Goal: Transaction & Acquisition: Purchase product/service

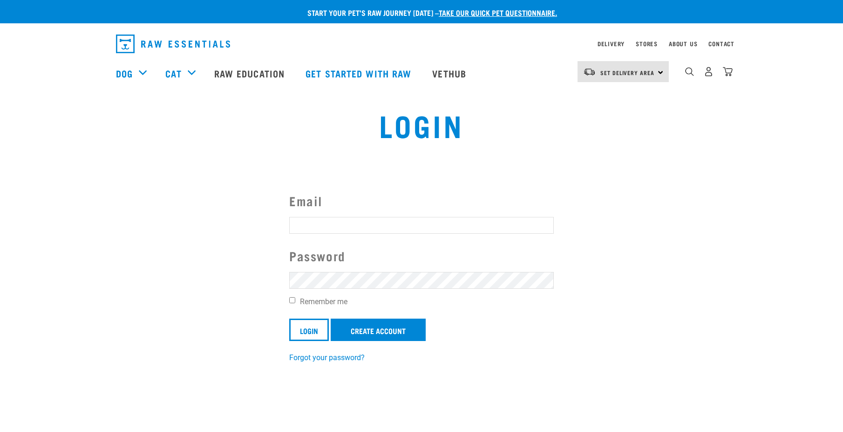
click at [339, 222] on input "Email" at bounding box center [421, 225] width 265 height 17
type input "sandchew@hotmail.com"
click at [289, 318] on input "Login" at bounding box center [309, 329] width 40 height 22
click at [0, 335] on article "Invalid username or password." at bounding box center [0, 216] width 0 height 432
drag, startPoint x: 664, startPoint y: 251, endPoint x: 588, endPoint y: 266, distance: 77.3
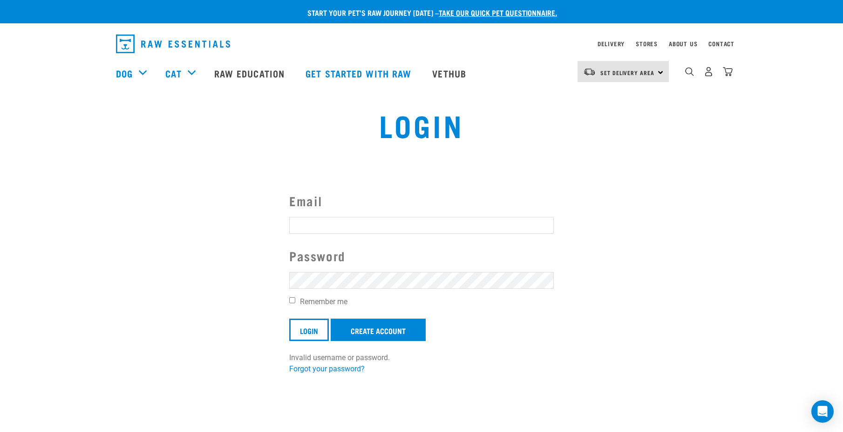
click at [0, 251] on article "Invalid username or password." at bounding box center [0, 216] width 0 height 432
click at [470, 206] on label "Email" at bounding box center [421, 200] width 265 height 19
click at [470, 217] on input "Email" at bounding box center [421, 225] width 265 height 17
click at [330, 218] on input "Email" at bounding box center [421, 225] width 265 height 17
type input "sandchew@hotmail.com"
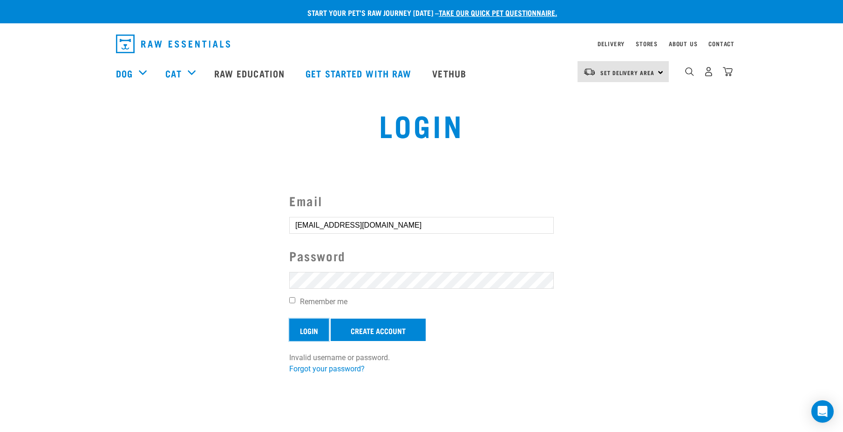
click at [310, 335] on input "Login" at bounding box center [309, 329] width 40 height 22
drag, startPoint x: 469, startPoint y: 206, endPoint x: 462, endPoint y: 216, distance: 11.6
click at [21, 198] on button "delete" at bounding box center [16, 193] width 9 height 9
click at [383, 324] on link "Create Account" at bounding box center [378, 329] width 95 height 22
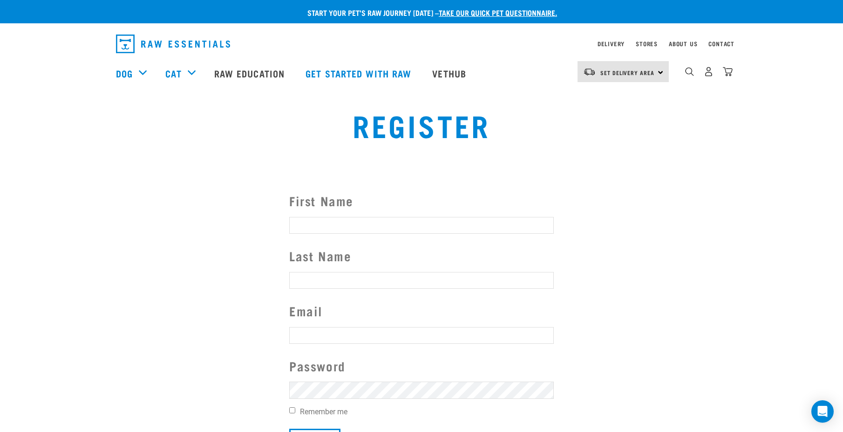
click at [352, 229] on input "First Name" at bounding box center [421, 225] width 265 height 17
type input "Tracy"
type input "Johnson"
type input "sandchew@hotmail.com"
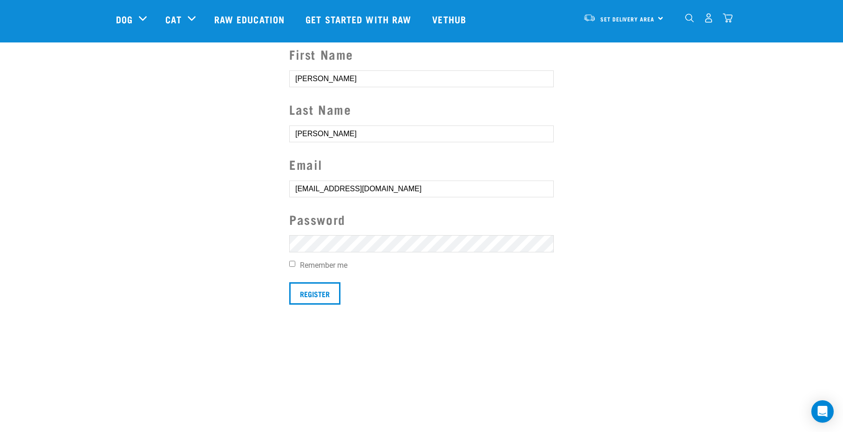
scroll to position [233, 0]
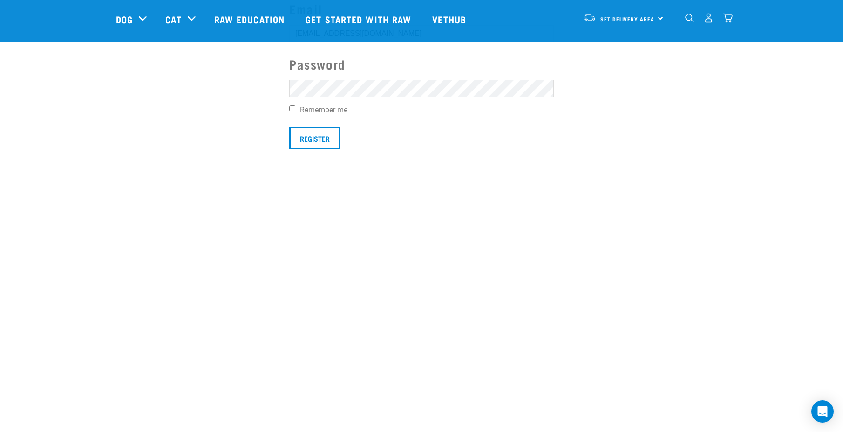
click at [289, 109] on div "First Name Tracy Last Name Johnson Email sandchew@hotmail.com Password Remember…" at bounding box center [422, 20] width 280 height 260
click at [293, 107] on input "Remember me" at bounding box center [292, 108] width 6 height 6
checkbox input "true"
click at [315, 144] on input "Register" at bounding box center [314, 138] width 51 height 22
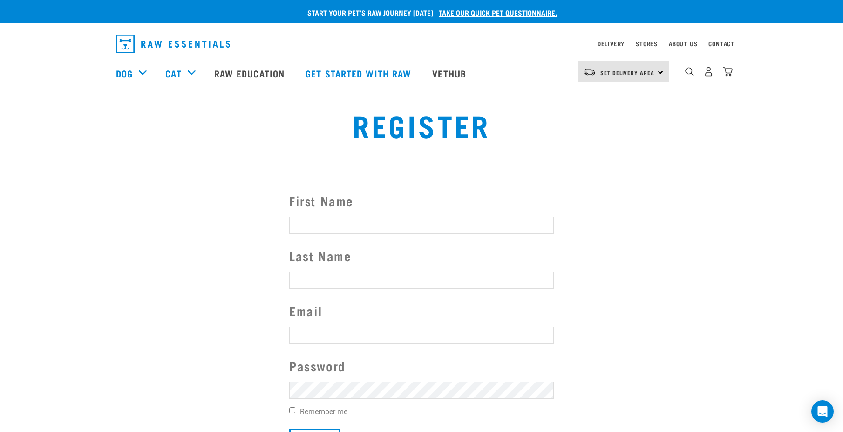
click at [18, 204] on button "delete" at bounding box center [12, 198] width 9 height 9
click at [708, 76] on img "dropdown navigation" at bounding box center [709, 72] width 10 height 10
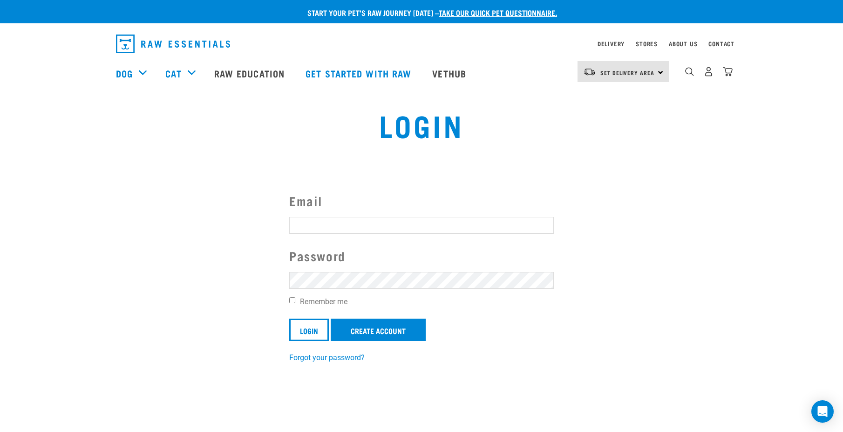
click at [306, 222] on input "Email" at bounding box center [421, 225] width 265 height 17
type input "sandhew@hotmail.com"
click at [312, 356] on link "Forgot your password?" at bounding box center [326, 357] width 75 height 9
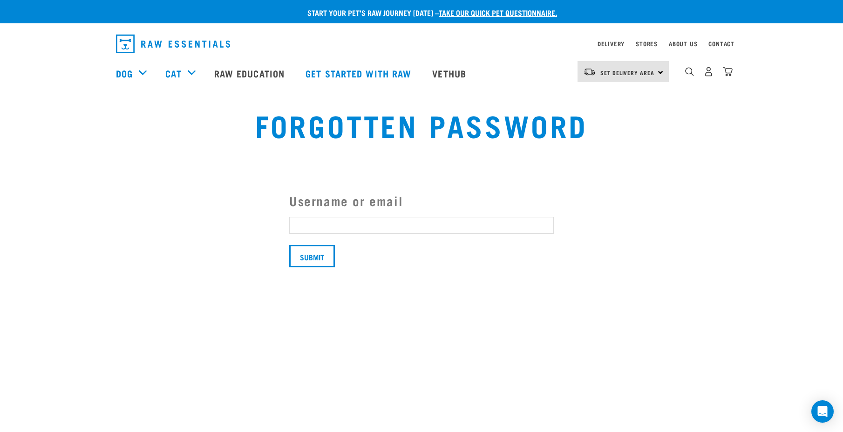
click at [391, 217] on input "Username or email" at bounding box center [421, 225] width 265 height 17
type input "sandchew@hotmail.com"
click at [327, 261] on input "Submit" at bounding box center [312, 256] width 46 height 22
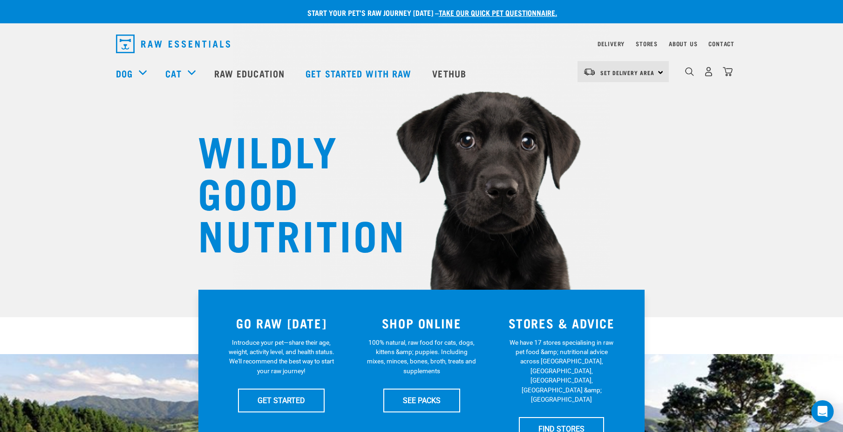
click at [139, 7] on p "Start your pet’s raw journey [DATE] – take our quick pet questionnaire." at bounding box center [428, 12] width 843 height 11
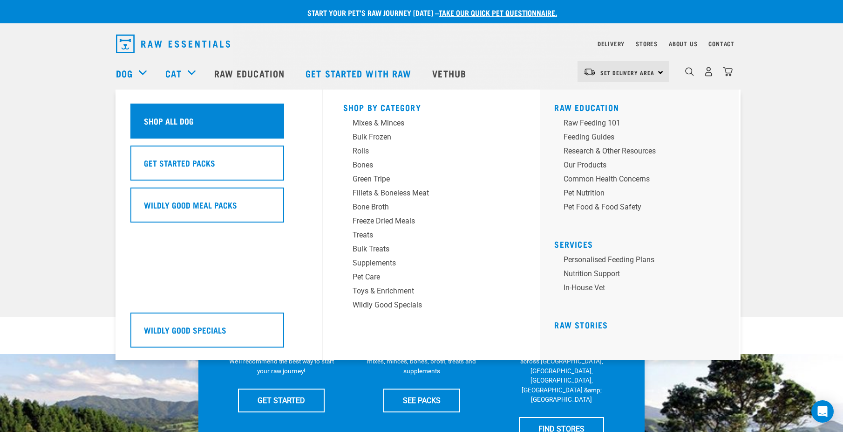
click at [149, 127] on div "Shop All Dog" at bounding box center [207, 120] width 154 height 35
click at [173, 122] on h5 "Shop All Dog" at bounding box center [169, 121] width 50 height 12
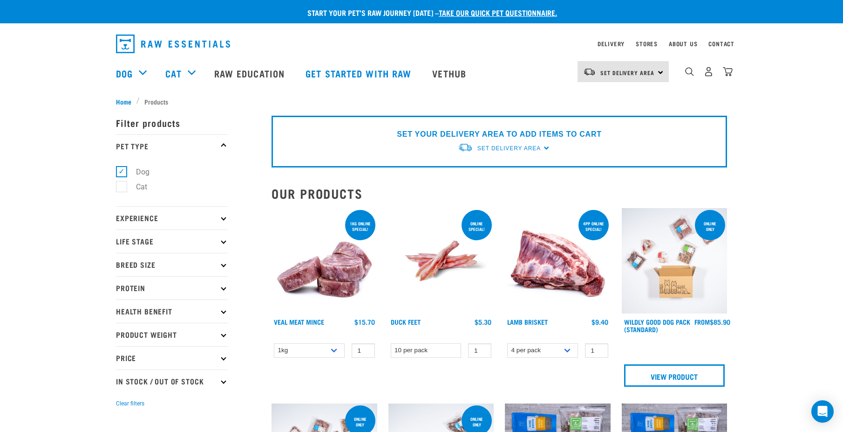
click at [658, 72] on div "Set Delivery Area North Island South Island" at bounding box center [623, 71] width 91 height 21
click at [606, 100] on link "[GEOGRAPHIC_DATA]" at bounding box center [622, 98] width 89 height 21
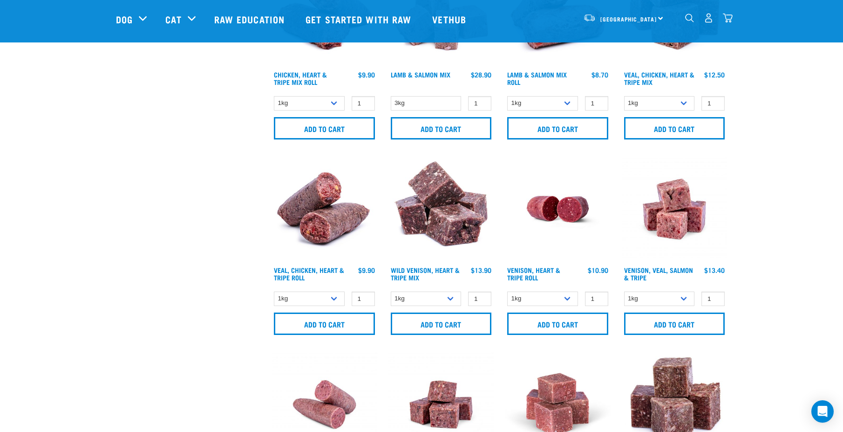
scroll to position [1010, 0]
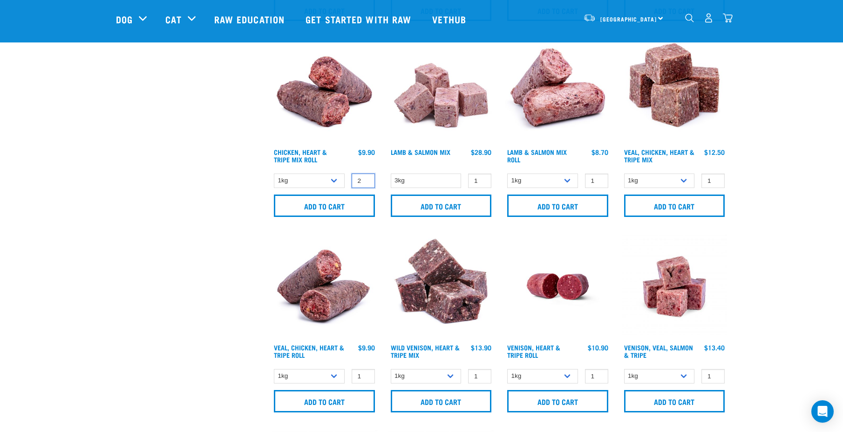
click at [364, 178] on input "2" at bounding box center [363, 180] width 23 height 14
click at [364, 178] on input "3" at bounding box center [363, 180] width 23 height 14
click at [364, 178] on input "4" at bounding box center [363, 180] width 23 height 14
type input "5"
click at [364, 178] on input "5" at bounding box center [363, 180] width 23 height 14
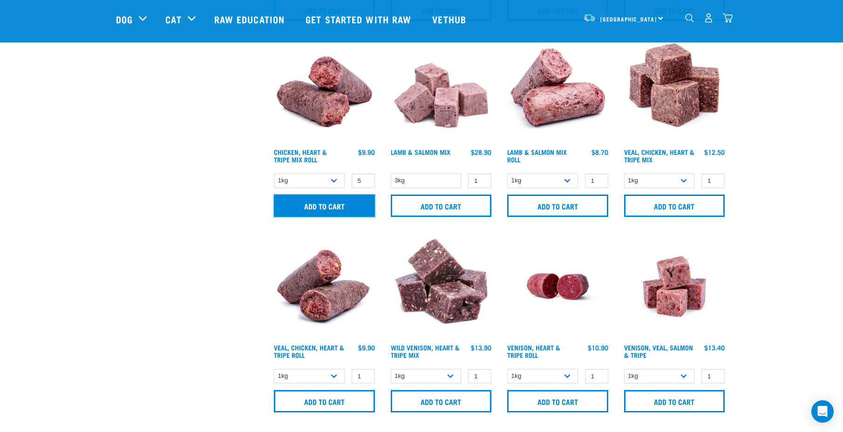
click at [328, 204] on input "Add to cart" at bounding box center [324, 205] width 101 height 22
click at [366, 374] on input "2" at bounding box center [363, 376] width 23 height 14
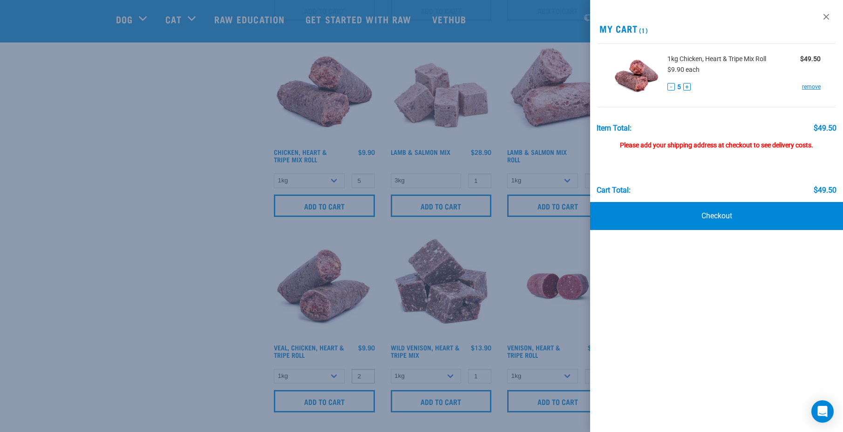
click at [366, 374] on div at bounding box center [421, 216] width 843 height 432
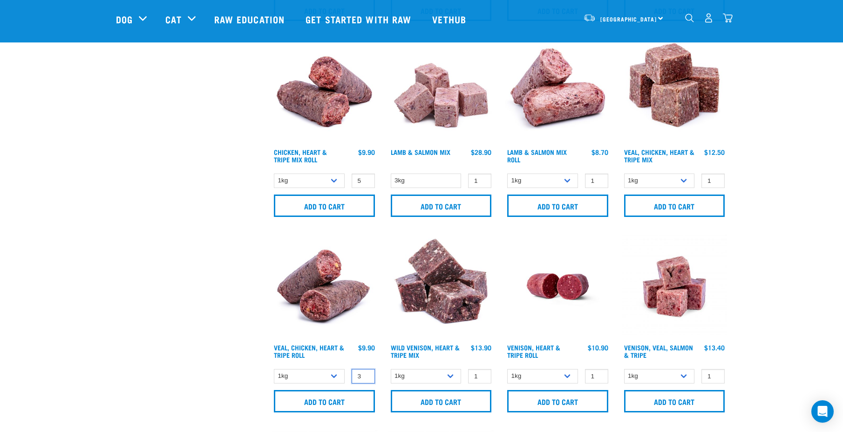
click at [365, 374] on input "3" at bounding box center [363, 376] width 23 height 14
click at [365, 374] on input "4" at bounding box center [363, 376] width 23 height 14
type input "5"
click at [365, 374] on input "5" at bounding box center [363, 376] width 23 height 14
click at [313, 391] on input "Add to cart" at bounding box center [324, 401] width 101 height 22
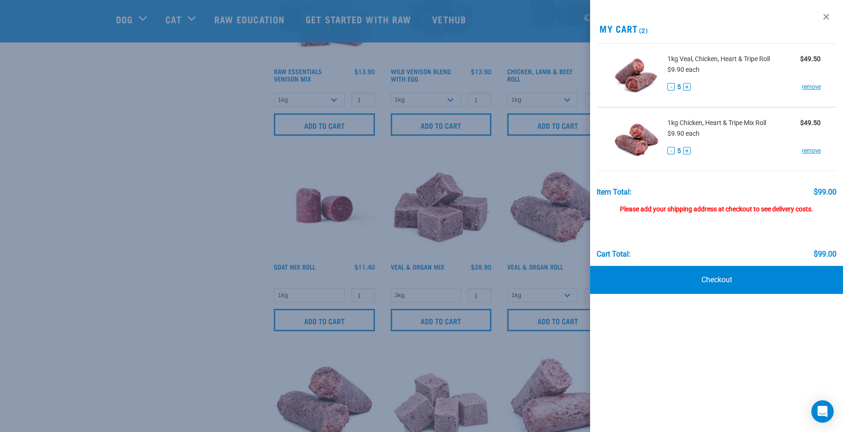
scroll to position [699, 0]
click at [168, 233] on div at bounding box center [421, 216] width 843 height 432
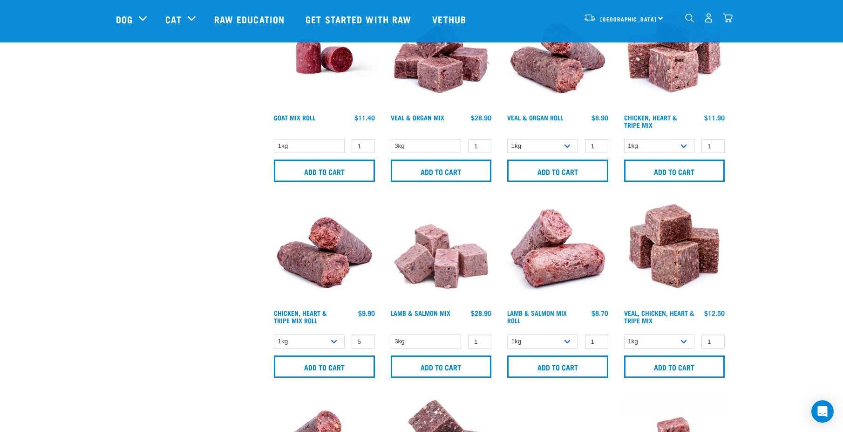
scroll to position [854, 0]
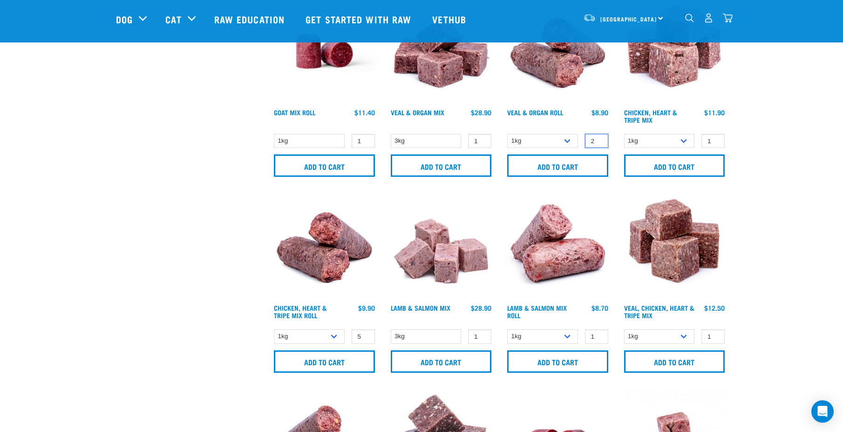
click at [600, 137] on input "2" at bounding box center [596, 141] width 23 height 14
type input "3"
click at [600, 137] on input "3" at bounding box center [596, 141] width 23 height 14
click at [568, 141] on select "1kg Bulk (10kg)" at bounding box center [542, 141] width 71 height 14
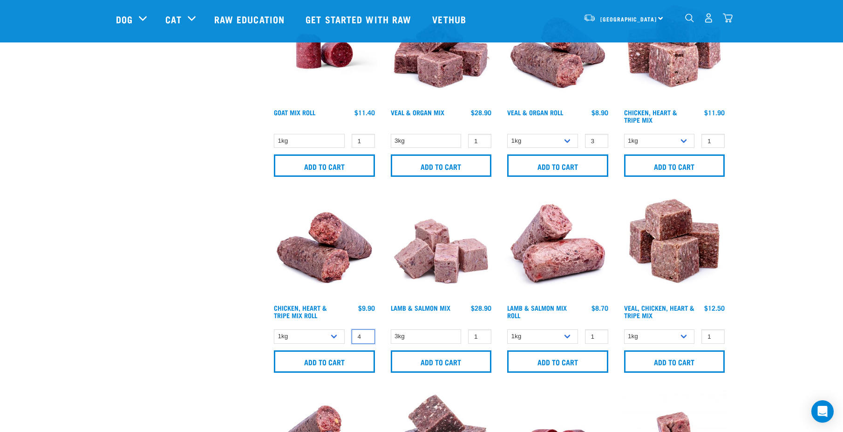
click at [365, 339] on input "4" at bounding box center [363, 336] width 23 height 14
type input "3"
click at [365, 339] on input "3" at bounding box center [363, 336] width 23 height 14
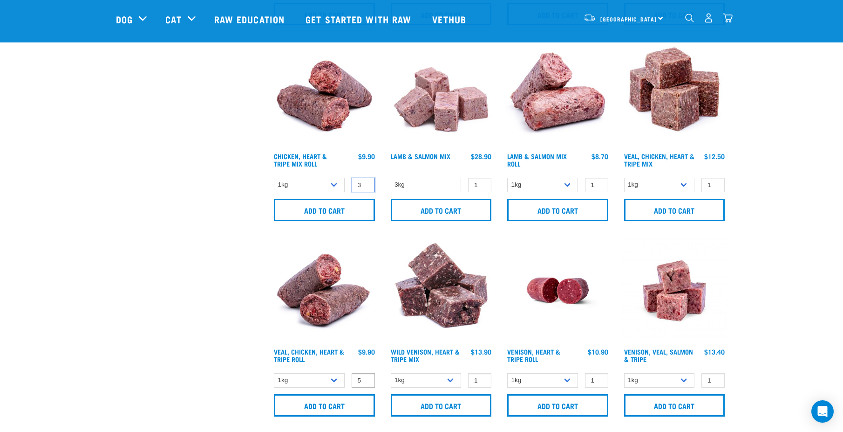
scroll to position [1010, 0]
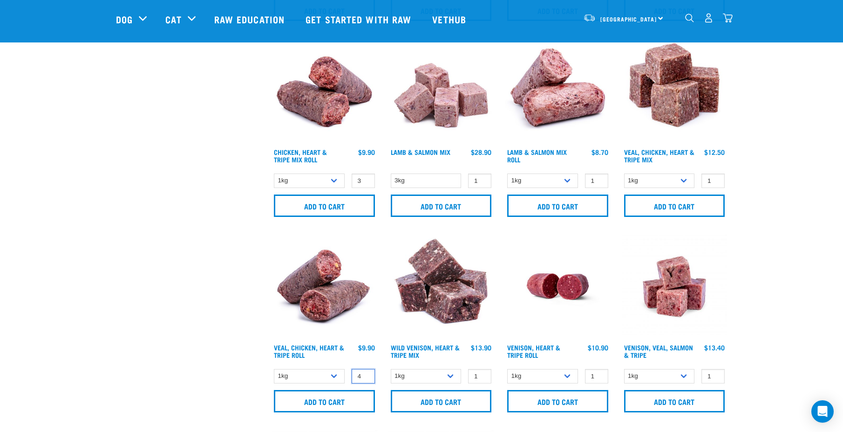
click at [365, 377] on input "4" at bounding box center [363, 376] width 23 height 14
type input "3"
click at [365, 377] on input "3" at bounding box center [363, 376] width 23 height 14
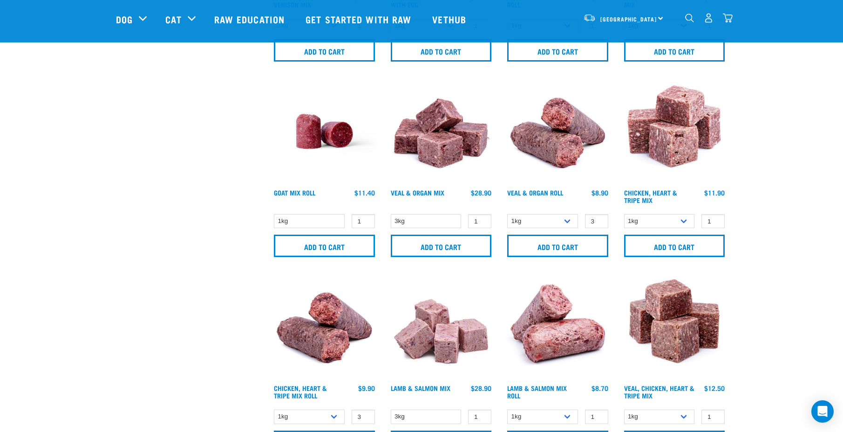
scroll to position [777, 0]
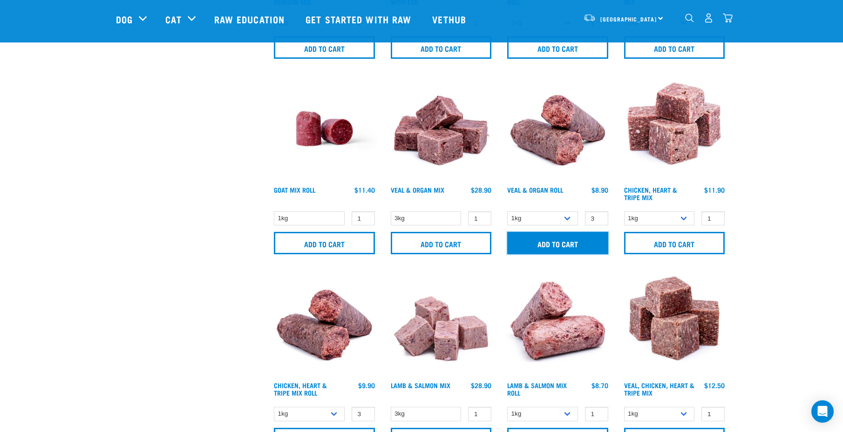
click at [559, 240] on input "Add to cart" at bounding box center [557, 243] width 101 height 22
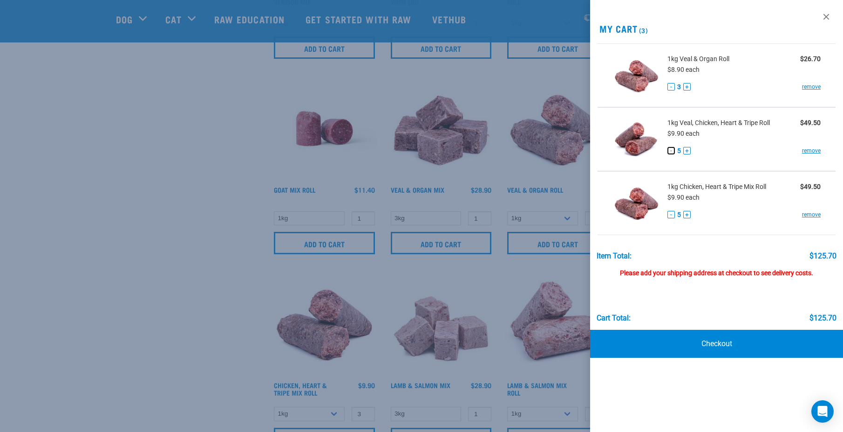
click at [673, 151] on button "-" at bounding box center [671, 150] width 7 height 7
click at [671, 87] on button "-" at bounding box center [671, 86] width 7 height 7
click at [670, 212] on button "-" at bounding box center [671, 214] width 7 height 7
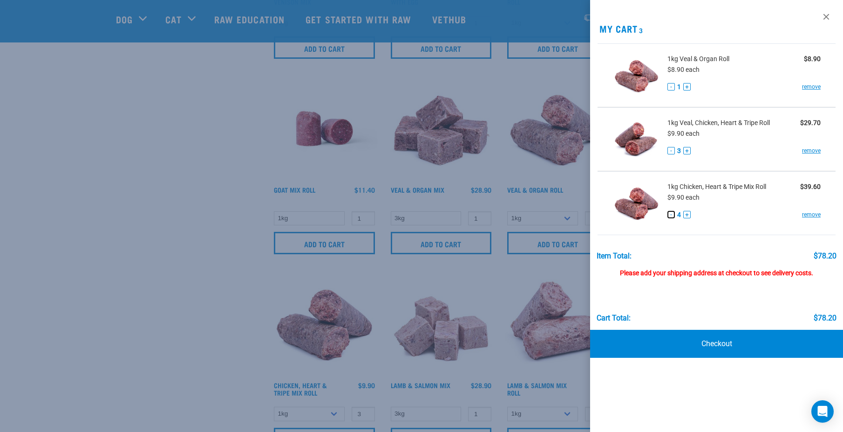
click at [671, 212] on button "-" at bounding box center [671, 214] width 7 height 7
click at [685, 83] on button "+" at bounding box center [687, 86] width 7 height 7
click at [688, 84] on button "+" at bounding box center [687, 86] width 7 height 7
click at [721, 337] on link "Checkout" at bounding box center [716, 343] width 253 height 28
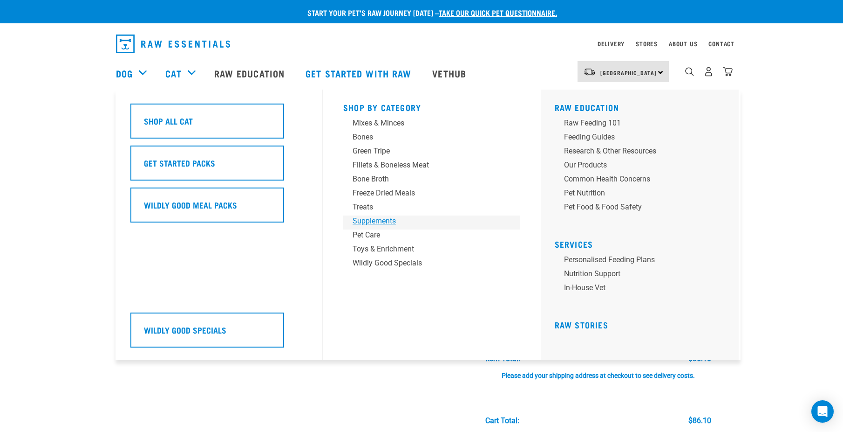
click at [369, 219] on div "Supplements" at bounding box center [425, 220] width 145 height 11
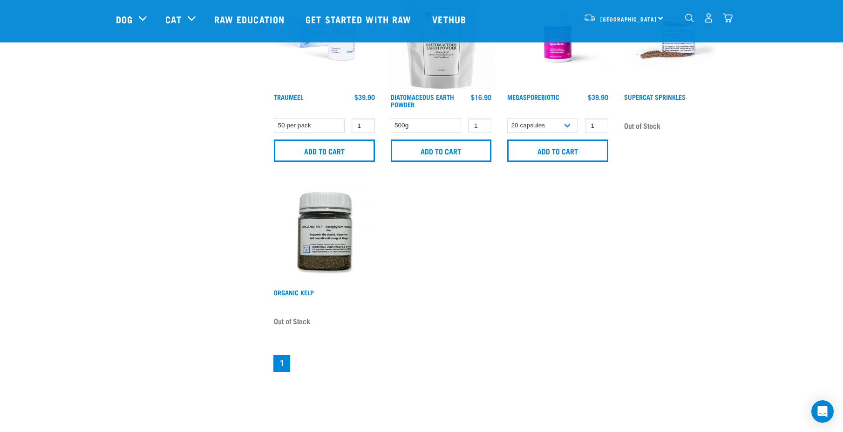
scroll to position [704, 0]
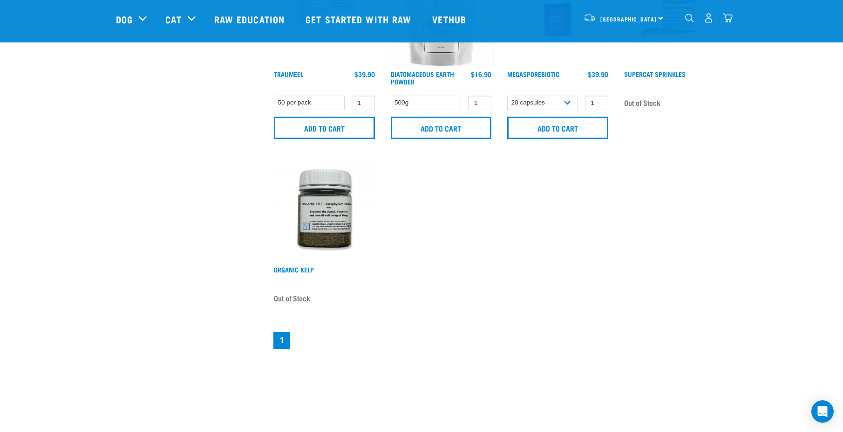
click at [322, 206] on img at bounding box center [325, 209] width 106 height 106
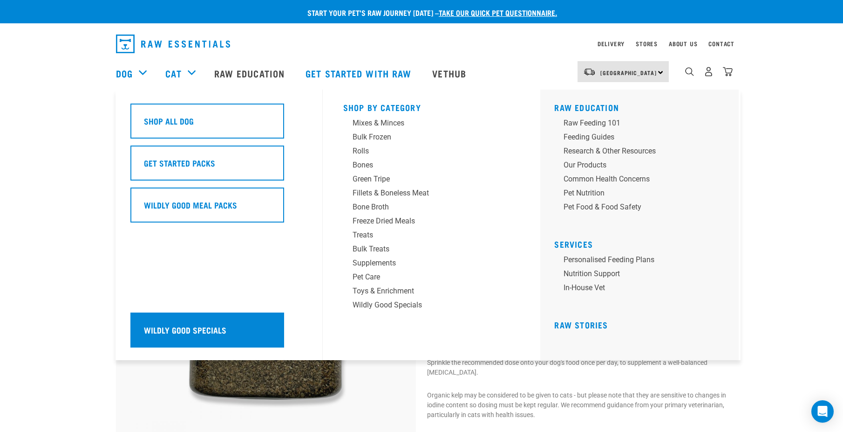
click at [187, 328] on h5 "Wildly Good Specials" at bounding box center [185, 329] width 82 height 12
click at [167, 333] on h5 "Wildly Good Specials" at bounding box center [185, 329] width 82 height 12
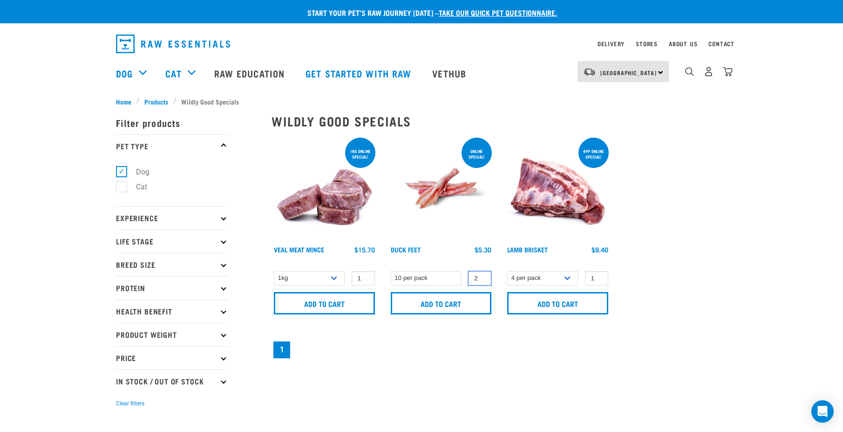
type input "2"
click at [483, 274] on input "2" at bounding box center [479, 278] width 23 height 14
click at [425, 274] on select "10 per pack" at bounding box center [426, 278] width 71 height 14
click at [425, 282] on select "10 per pack" at bounding box center [426, 278] width 71 height 14
click at [460, 301] on input "Add to cart" at bounding box center [441, 303] width 101 height 22
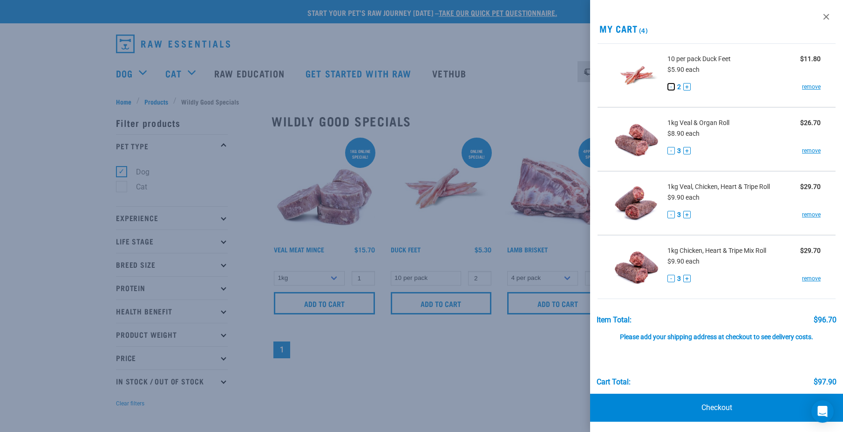
click at [672, 87] on button "-" at bounding box center [671, 86] width 7 height 7
click at [150, 382] on div at bounding box center [421, 216] width 843 height 432
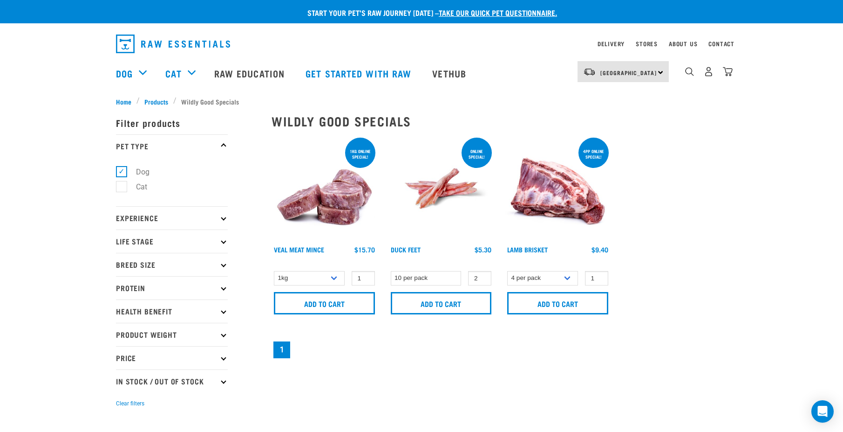
click at [218, 379] on p "In Stock / Out Of Stock" at bounding box center [172, 380] width 112 height 23
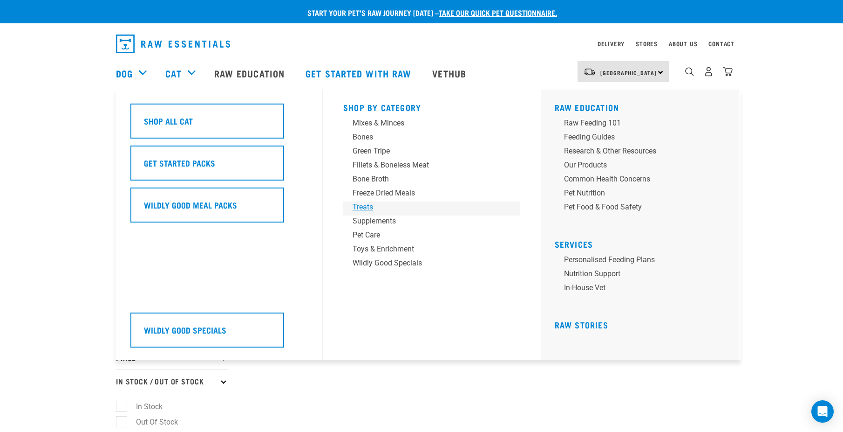
click at [366, 208] on div "Treats" at bounding box center [425, 206] width 145 height 11
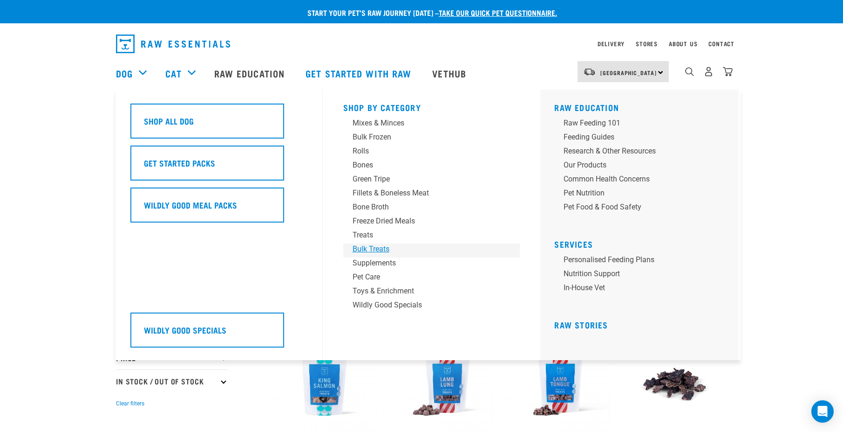
click at [375, 247] on div "Bulk Treats" at bounding box center [425, 248] width 145 height 11
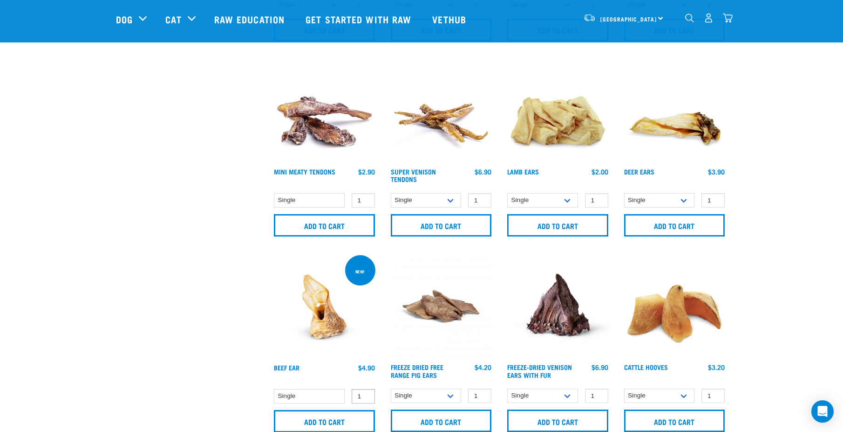
scroll to position [466, 0]
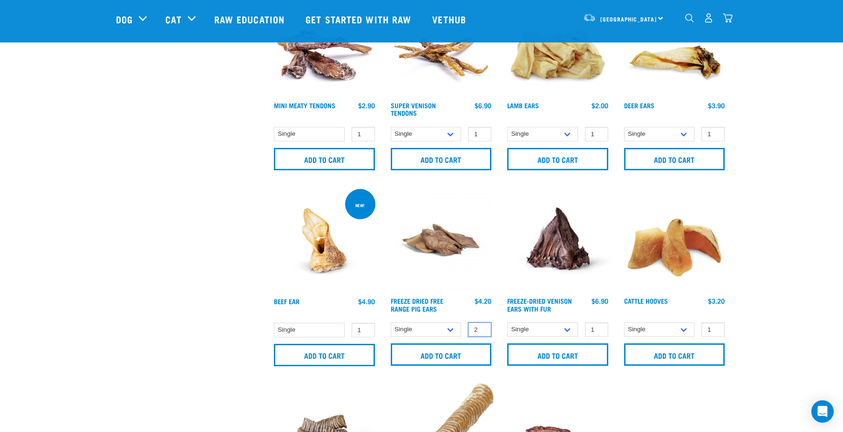
type input "2"
click at [483, 328] on input "2" at bounding box center [479, 329] width 23 height 14
click at [435, 356] on input "Add to cart" at bounding box center [441, 354] width 101 height 22
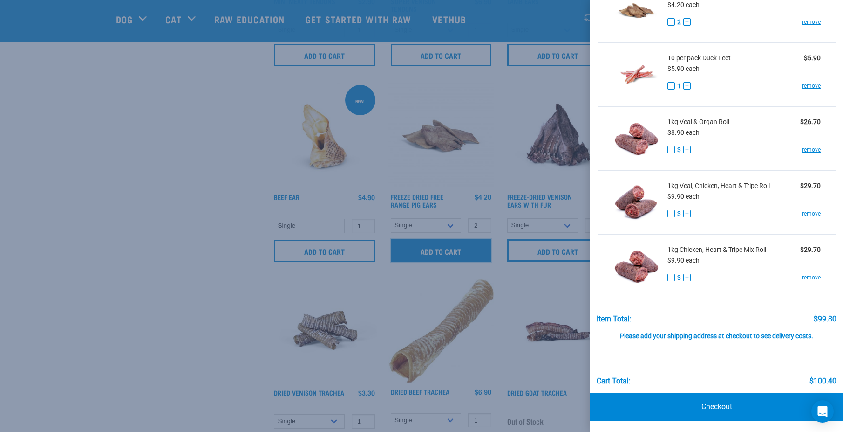
scroll to position [621, 0]
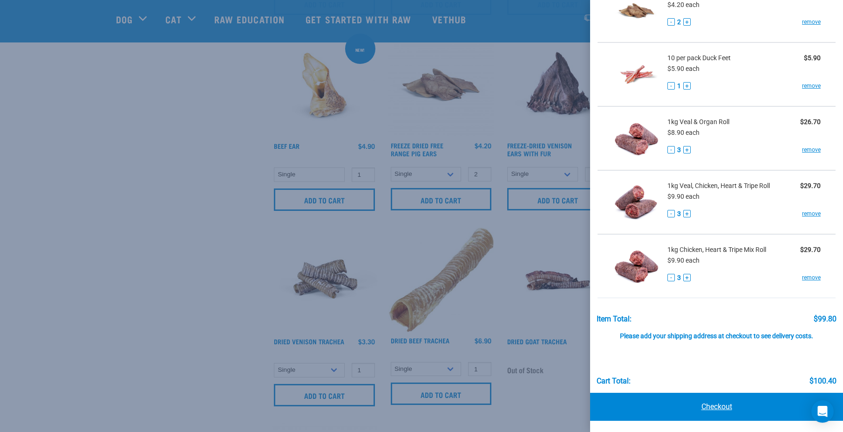
click at [704, 409] on link "Checkout" at bounding box center [716, 406] width 253 height 28
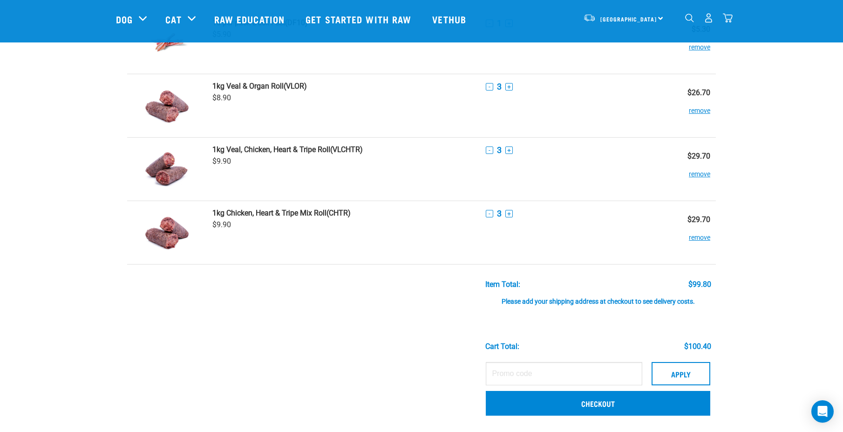
scroll to position [155, 0]
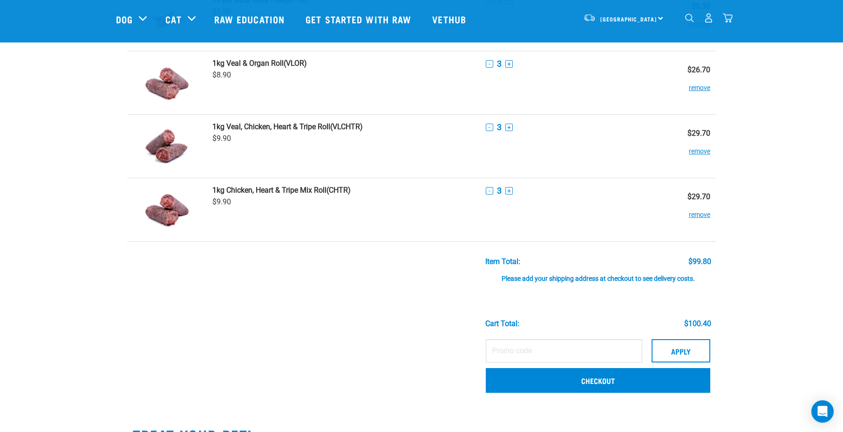
click at [556, 278] on div "Please add your shipping address at checkout to see delivery costs." at bounding box center [599, 274] width 226 height 17
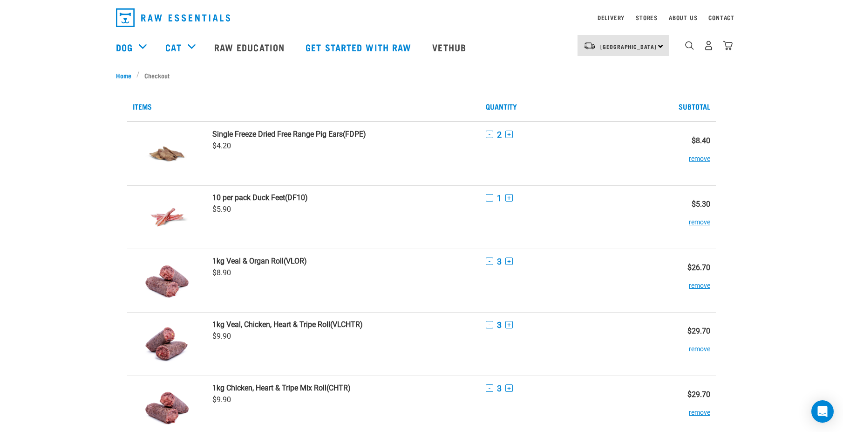
scroll to position [0, 0]
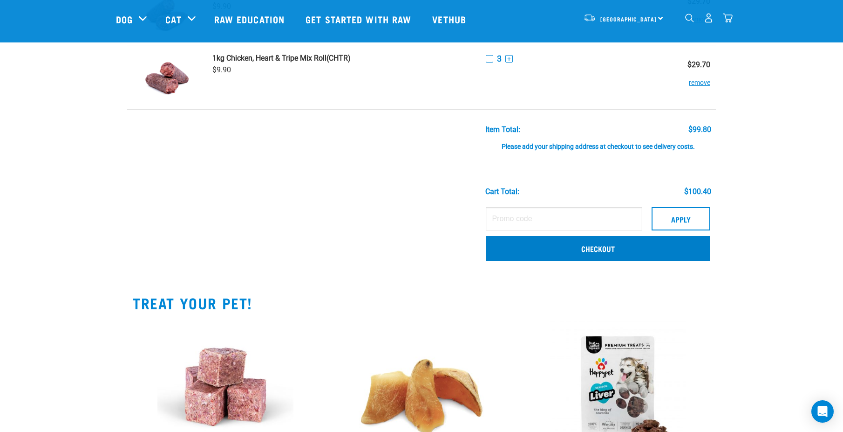
scroll to position [311, 0]
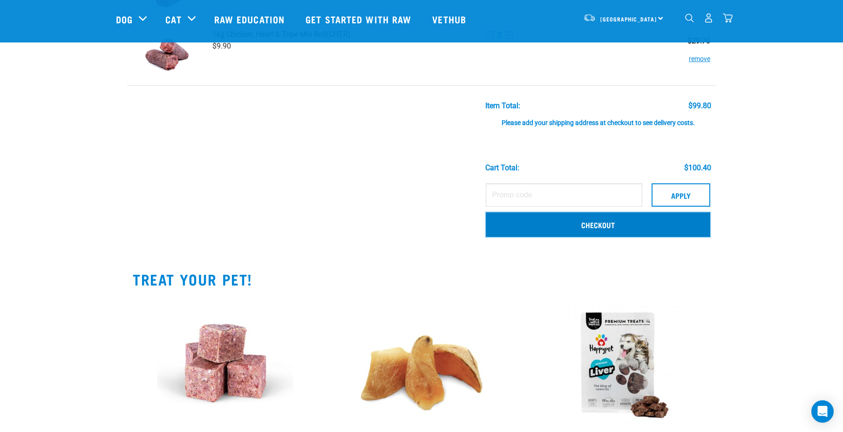
click at [594, 227] on link "Checkout" at bounding box center [598, 224] width 225 height 24
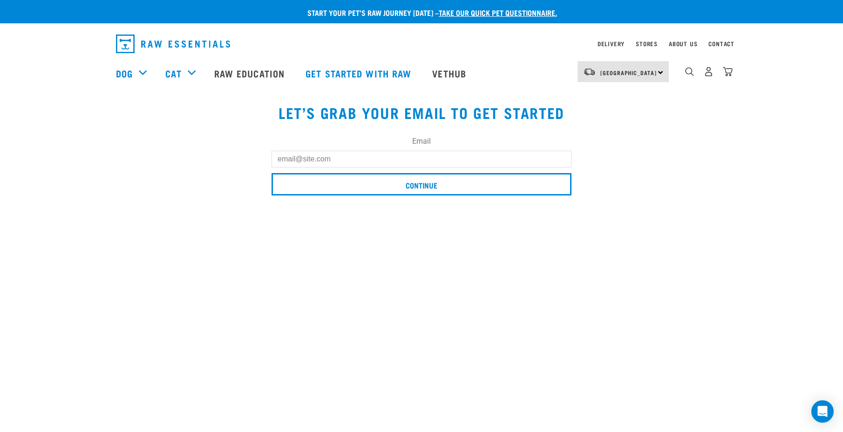
click at [292, 161] on input "Email" at bounding box center [422, 159] width 300 height 17
type input "[EMAIL_ADDRESS][DOMAIN_NAME]"
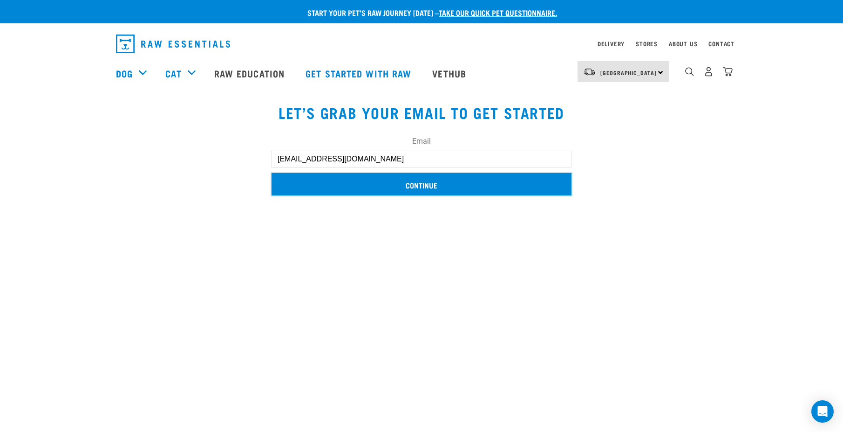
click at [419, 192] on input "Continue" at bounding box center [422, 184] width 300 height 22
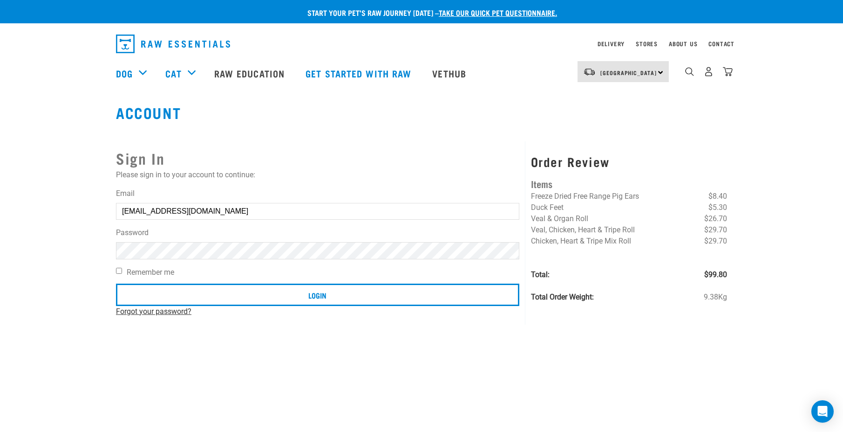
click at [139, 310] on link "Forgot your password?" at bounding box center [153, 311] width 75 height 9
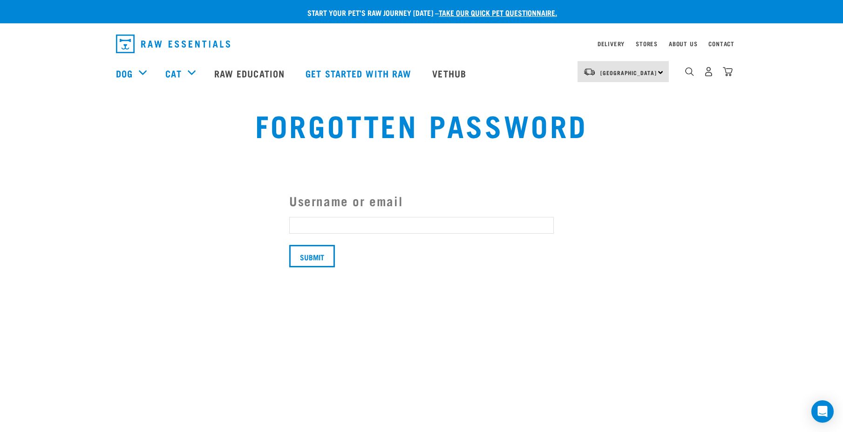
click at [340, 222] on input "Username or email" at bounding box center [421, 225] width 265 height 17
type input "sandchew@hotmail.com"
click at [315, 258] on input "Submit" at bounding box center [312, 256] width 46 height 22
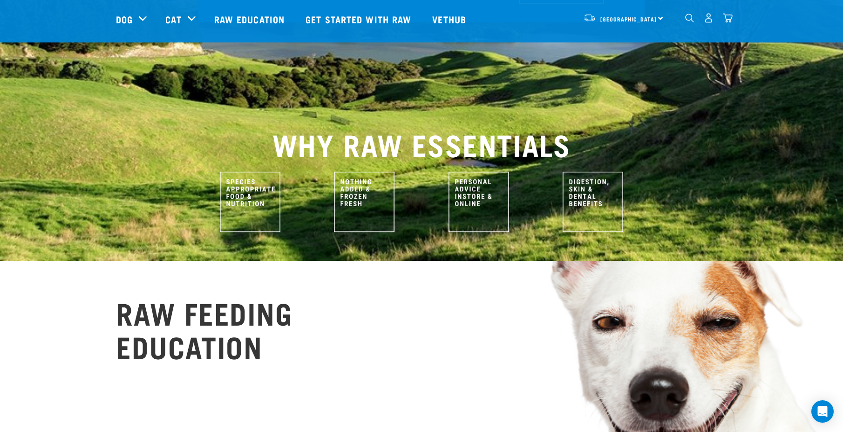
scroll to position [388, 0]
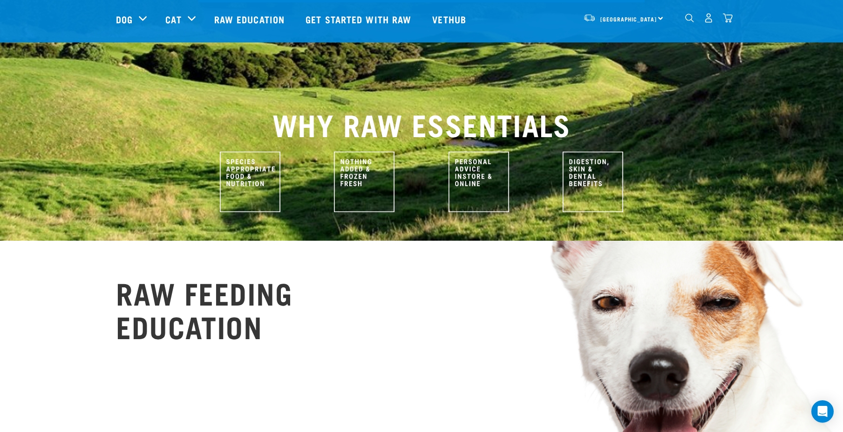
click at [728, 17] on img "dropdown navigation" at bounding box center [728, 18] width 10 height 10
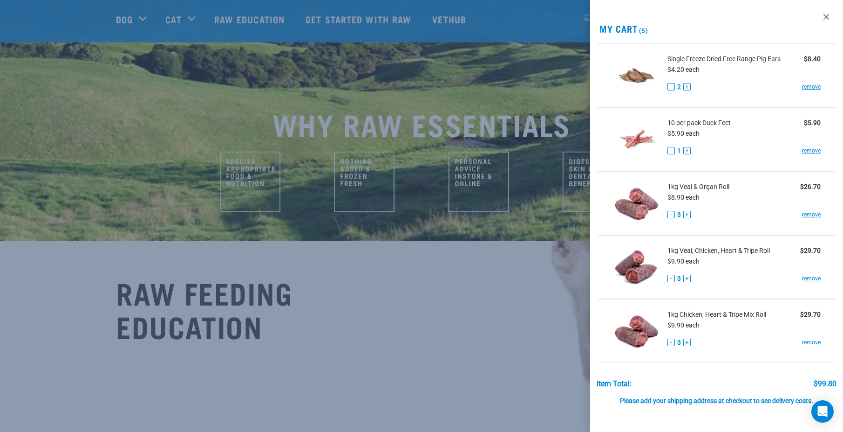
click at [146, 112] on div at bounding box center [421, 216] width 843 height 432
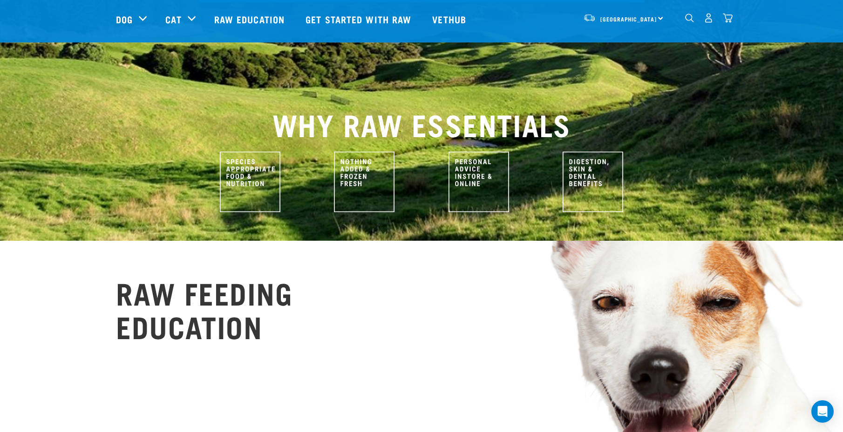
click at [727, 20] on img "dropdown navigation" at bounding box center [728, 18] width 10 height 10
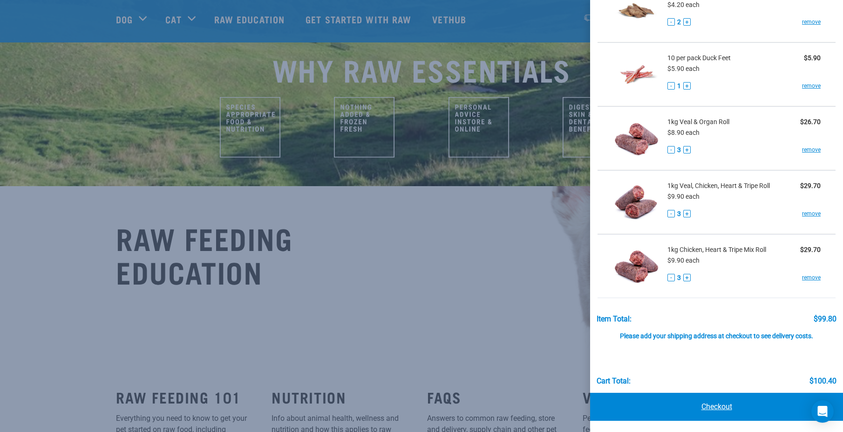
scroll to position [466, 0]
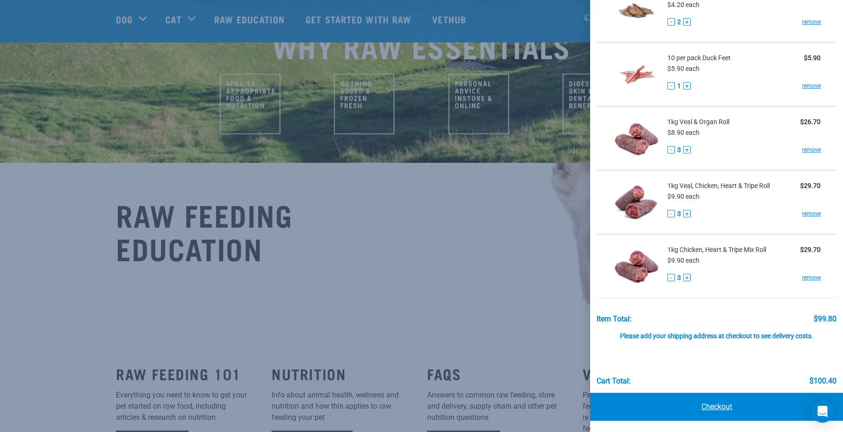
click at [724, 409] on link "Checkout" at bounding box center [716, 406] width 253 height 28
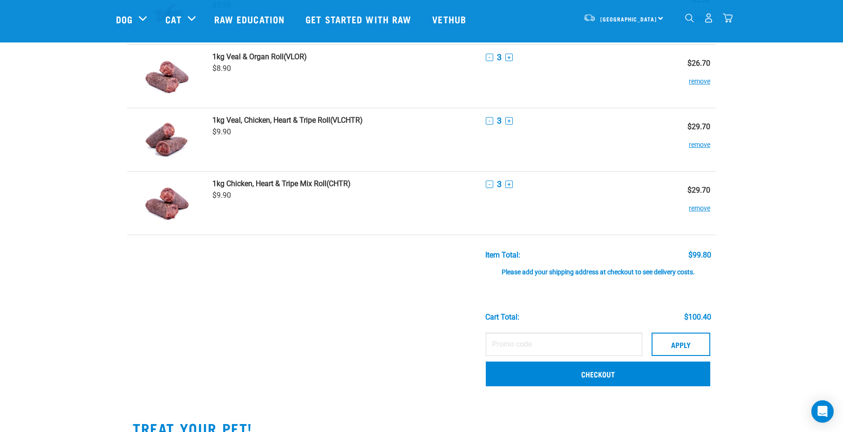
scroll to position [233, 0]
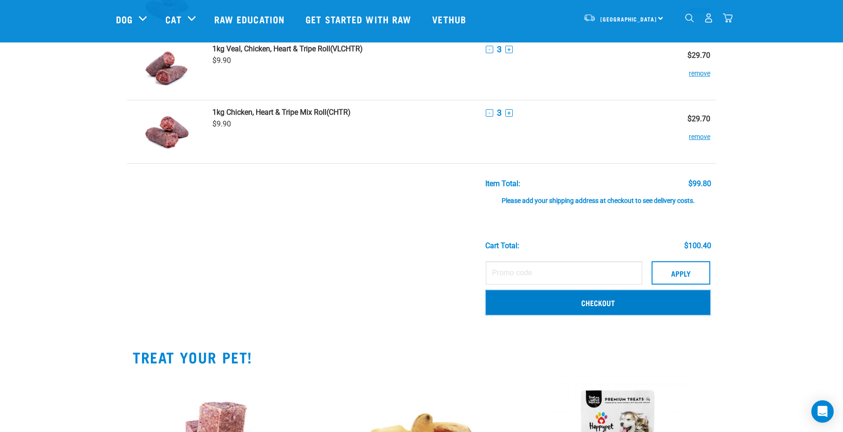
click at [596, 300] on link "Checkout" at bounding box center [598, 302] width 225 height 24
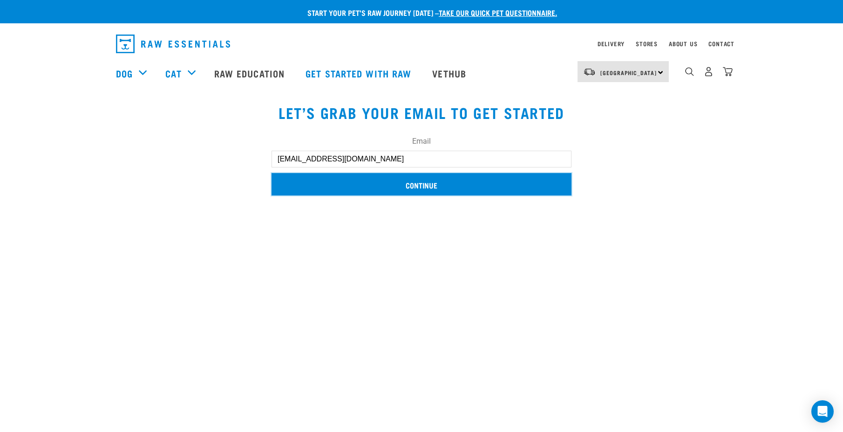
click at [429, 185] on input "Continue" at bounding box center [422, 184] width 300 height 22
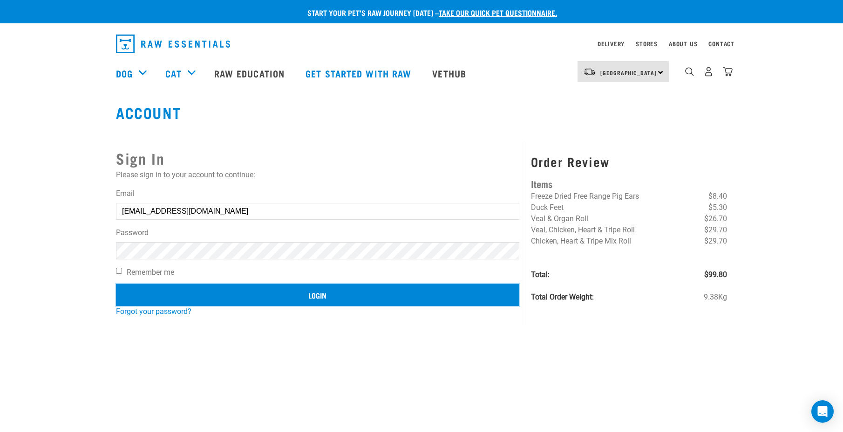
click at [322, 291] on input "Login" at bounding box center [318, 294] width 404 height 22
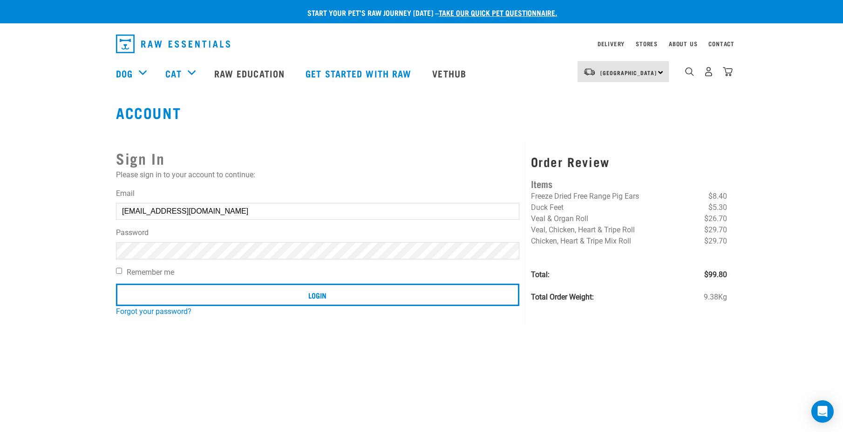
click at [21, 198] on button "delete" at bounding box center [16, 193] width 9 height 9
click at [476, 211] on body "Invalid username or password. Start your pet’s raw journey today – take our qui…" at bounding box center [421, 433] width 843 height 866
click at [116, 283] on input "Login" at bounding box center [318, 294] width 404 height 22
click at [0, 235] on article "Invalid username or password." at bounding box center [0, 216] width 0 height 432
click at [21, 198] on button "delete" at bounding box center [16, 193] width 9 height 9
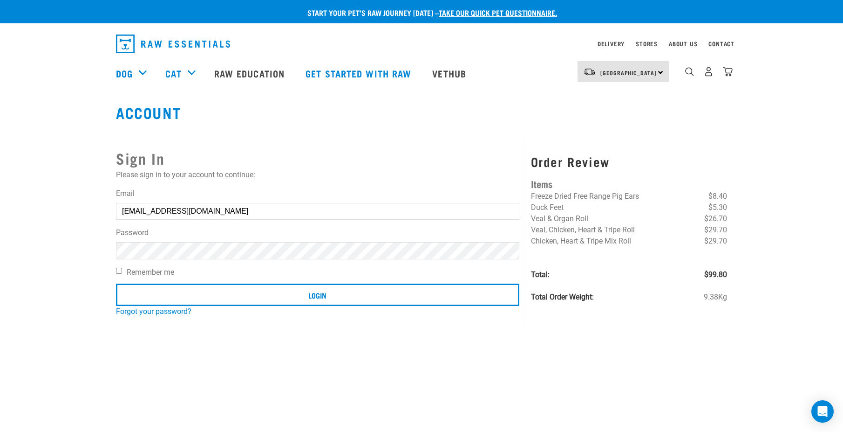
click at [21, 198] on button "delete" at bounding box center [16, 193] width 9 height 9
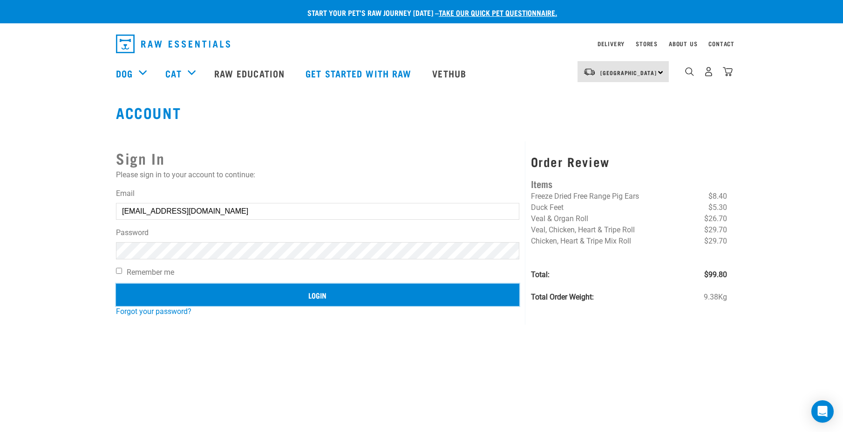
click at [323, 294] on input "Login" at bounding box center [318, 294] width 404 height 22
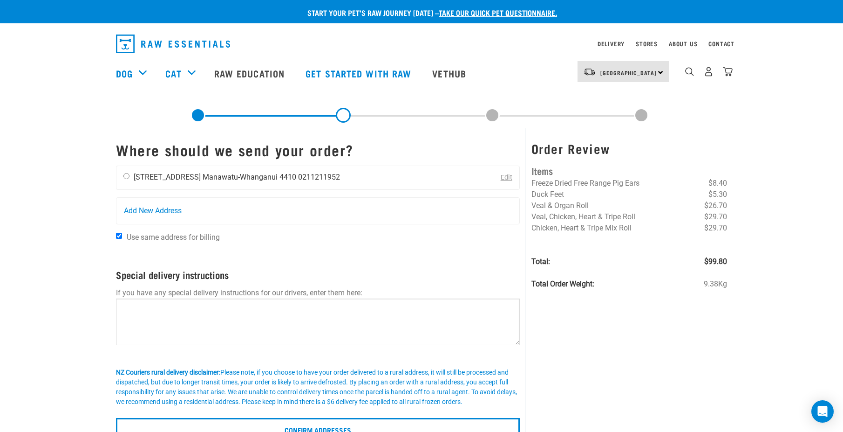
click at [218, 176] on li "Manawatu-Whanganui 4410" at bounding box center [250, 176] width 94 height 9
click at [129, 177] on input "radio" at bounding box center [126, 176] width 6 height 6
radio input "true"
click at [508, 178] on link "Edit" at bounding box center [507, 177] width 12 height 8
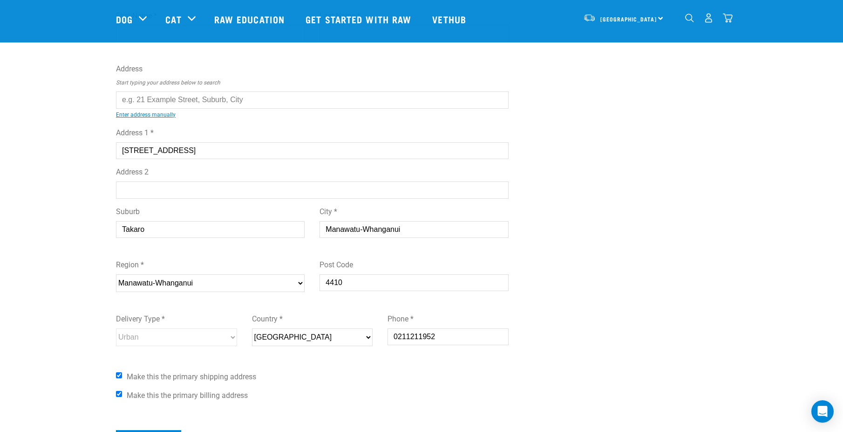
scroll to position [78, 0]
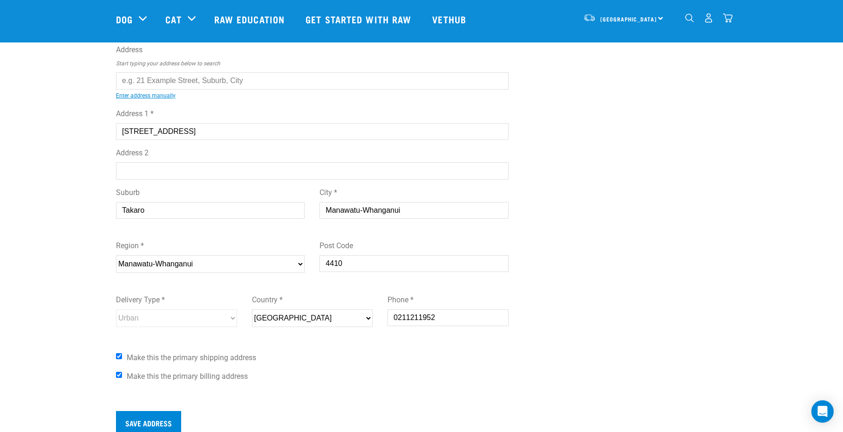
drag, startPoint x: 411, startPoint y: 215, endPoint x: 210, endPoint y: 234, distance: 202.7
click at [209, 234] on div "Address [STREET_ADDRESS] Address 2 Suburb Takaro City * [GEOGRAPHIC_DATA] Regio…" at bounding box center [312, 194] width 393 height 186
type input "[GEOGRAPHIC_DATA]"
click at [203, 264] on select "Please select your region... Auckland Wellington Canterbury Marlborough Nelson …" at bounding box center [210, 264] width 189 height 18
click at [205, 266] on select "Please select your region... Auckland Wellington Canterbury Marlborough Nelson …" at bounding box center [210, 264] width 189 height 18
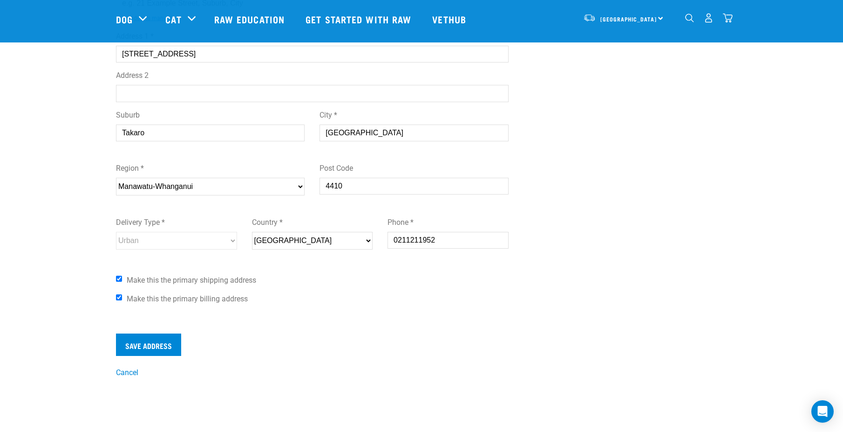
scroll to position [0, 0]
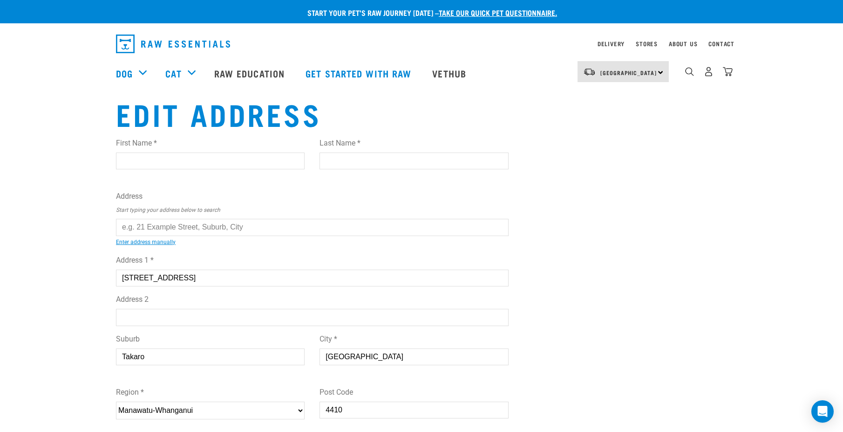
click at [151, 158] on input "First Name *" at bounding box center [210, 160] width 189 height 17
type input "Tracy"
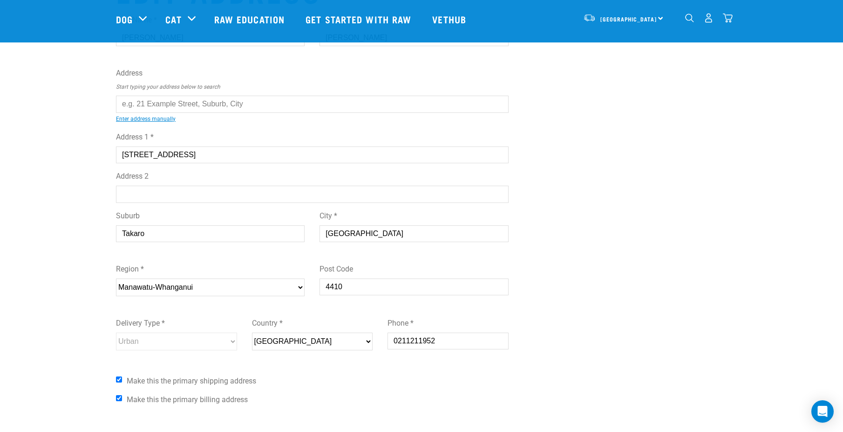
scroll to position [78, 0]
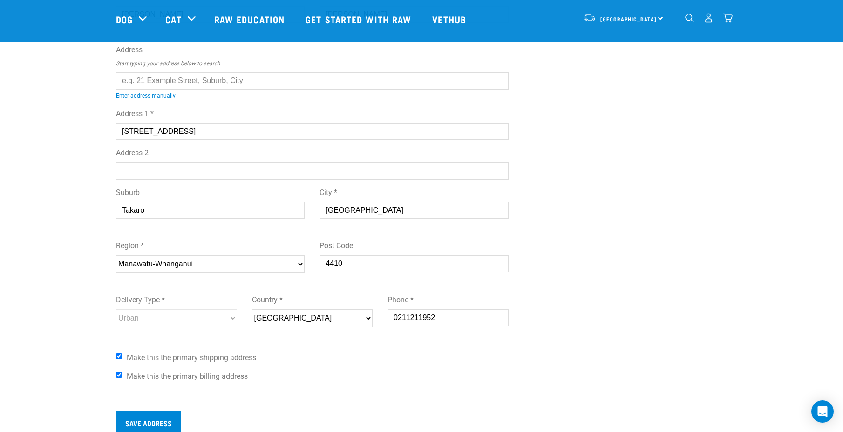
type input "Johnson"
click at [147, 81] on input "text" at bounding box center [312, 80] width 393 height 17
type input "4"
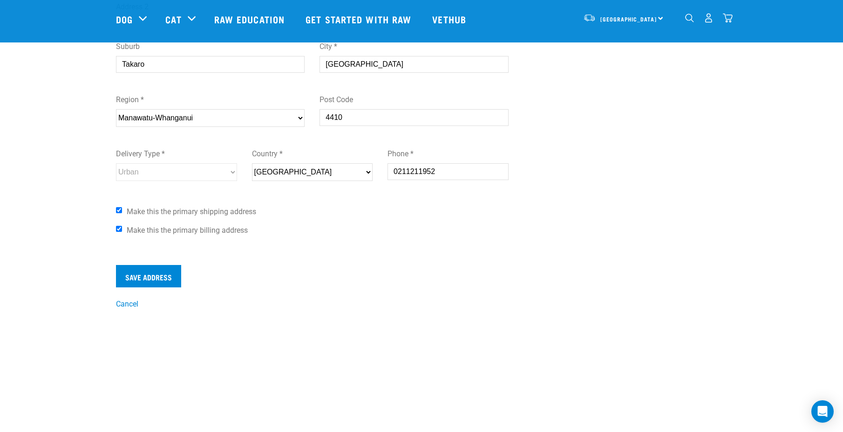
scroll to position [233, 0]
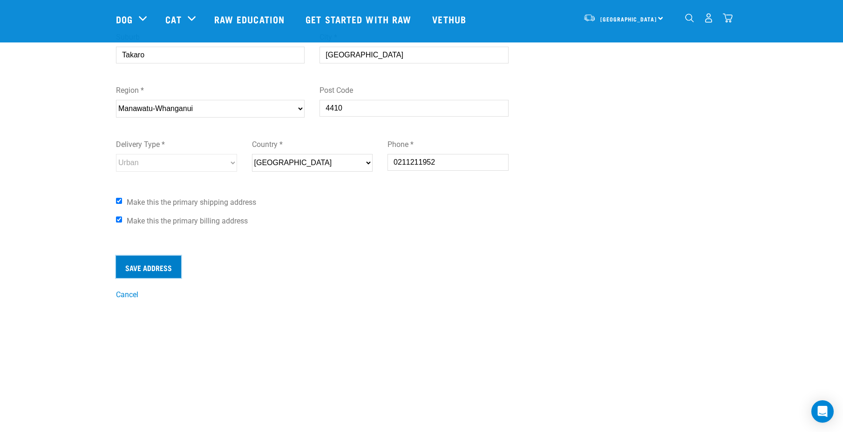
click at [153, 270] on input "Save Address" at bounding box center [148, 266] width 65 height 22
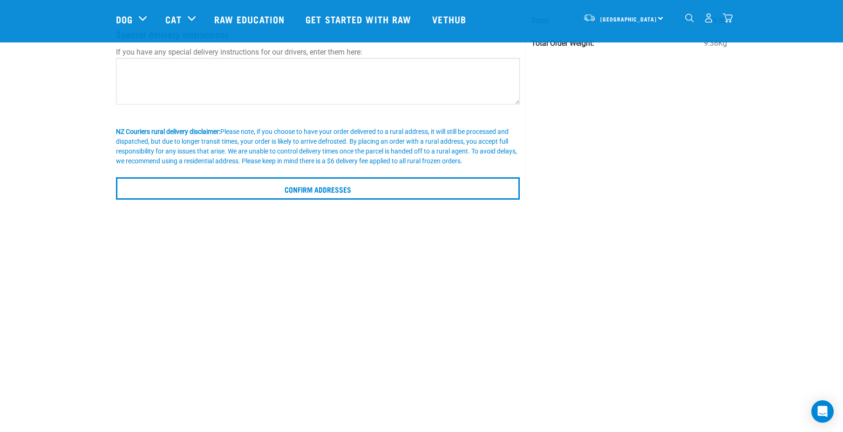
scroll to position [233, 0]
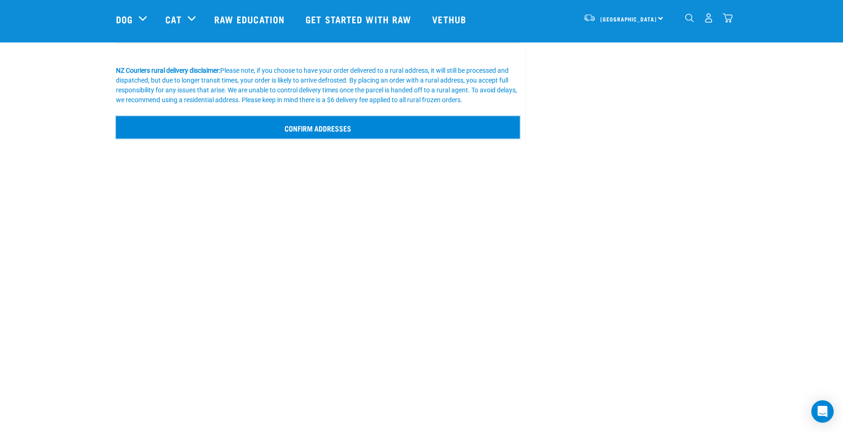
click at [317, 125] on input "Confirm addresses" at bounding box center [318, 127] width 404 height 22
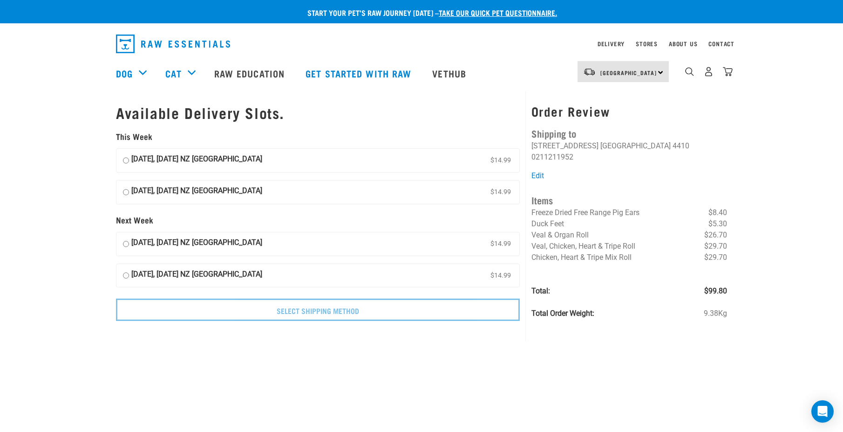
click at [125, 162] on input "[DATE], [DATE] NZ [GEOGRAPHIC_DATA] $14.99" at bounding box center [126, 160] width 6 height 14
radio input "true"
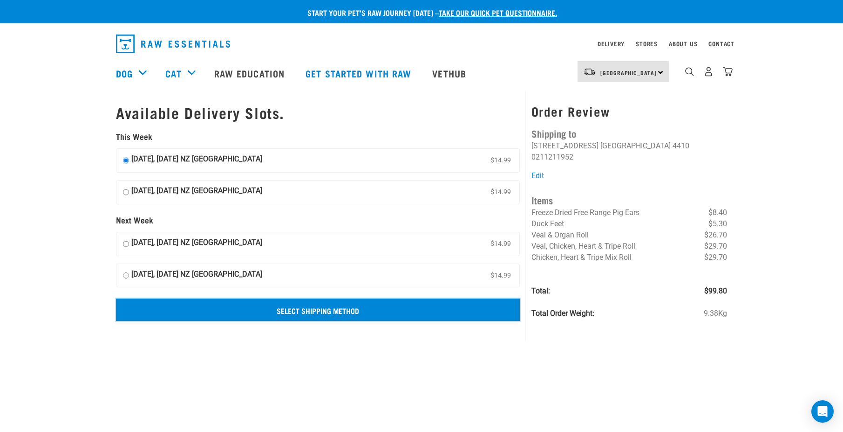
click at [305, 309] on input "Select Shipping Method" at bounding box center [318, 309] width 404 height 22
click at [324, 314] on input "Select Shipping Method" at bounding box center [318, 309] width 404 height 22
click at [285, 307] on input "Select Shipping Method" at bounding box center [318, 309] width 404 height 22
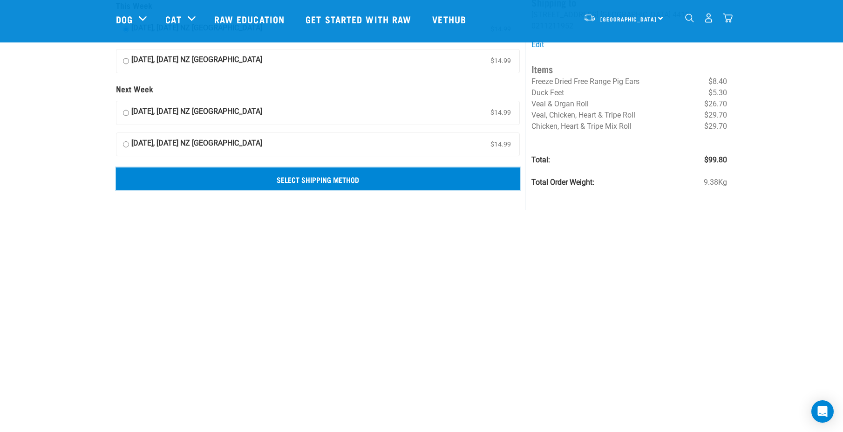
scroll to position [153, 0]
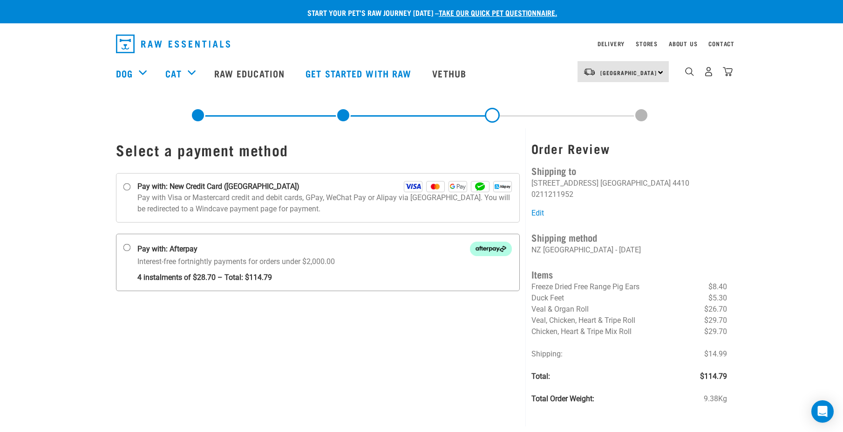
click at [129, 248] on input "Pay with: Afterpay Interest-free fortnightly payments for orders under $2,000.00" at bounding box center [126, 247] width 7 height 7
radio input "true"
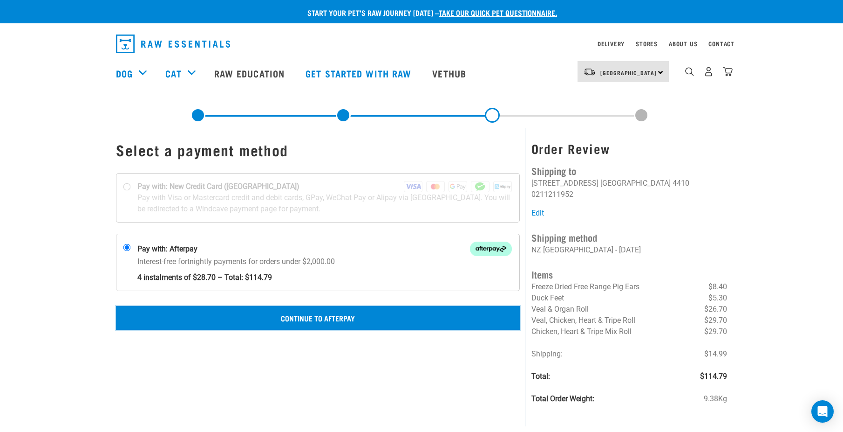
click at [315, 310] on button "Continue to Afterpay" at bounding box center [318, 317] width 404 height 23
click at [313, 320] on button "Confirm Payment" at bounding box center [318, 317] width 404 height 23
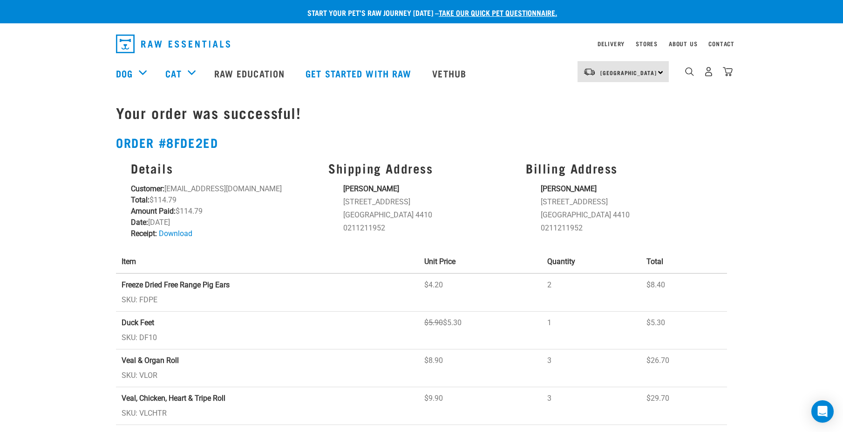
click at [41, 173] on div "Start your pet’s raw journey [DATE] – take our quick pet questionnaire. Deliver…" at bounding box center [421, 263] width 843 height 526
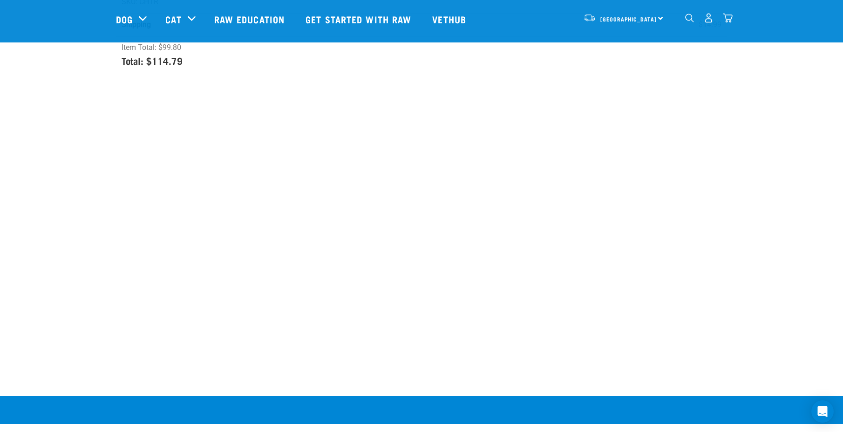
scroll to position [495, 0]
